Goal: Find specific page/section: Find specific page/section

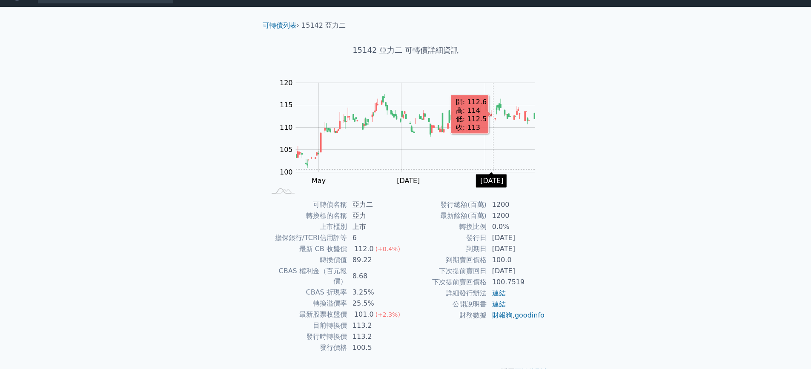
scroll to position [25, 0]
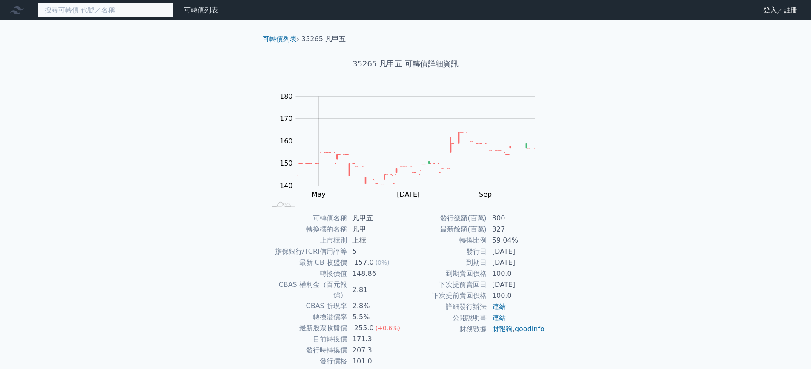
click at [104, 12] on input at bounding box center [105, 10] width 136 height 14
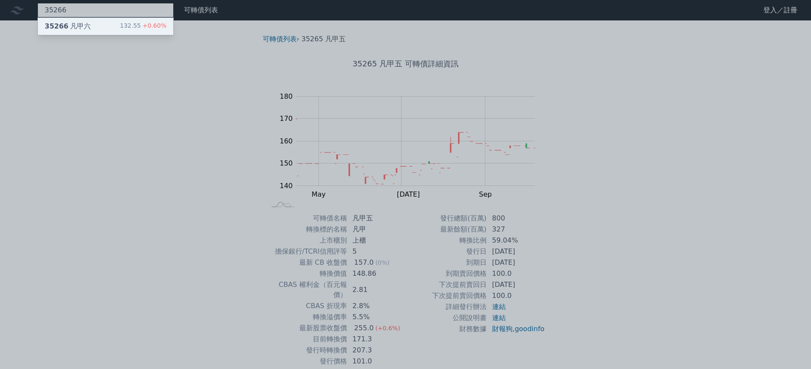
type input "35266"
click at [117, 25] on div "35266 凡甲六 132.55 +0.60%" at bounding box center [105, 26] width 135 height 17
